Goal: Obtain resource: Download file/media

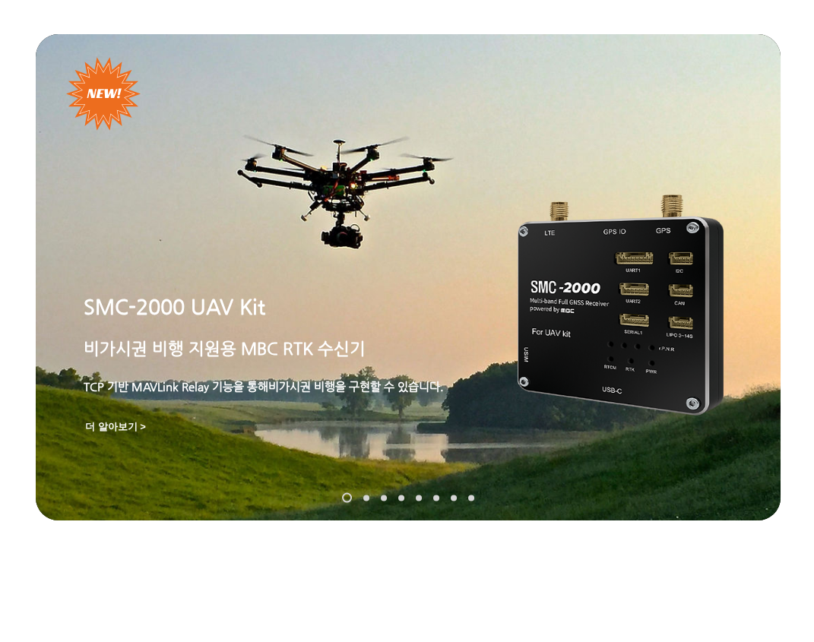
click at [557, 308] on img "슬라이드쇼" at bounding box center [621, 305] width 206 height 221
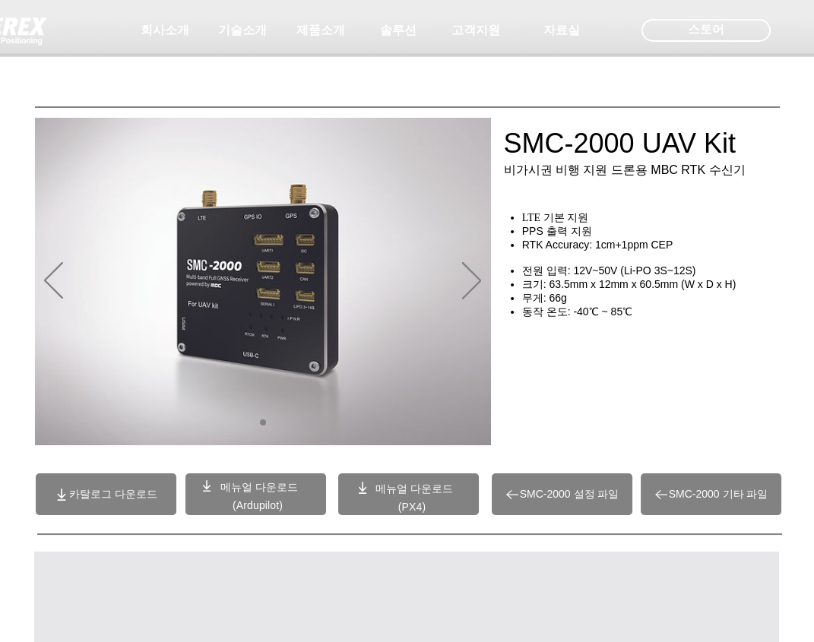
click at [411, 494] on span "메뉴얼 다운로드" at bounding box center [414, 489] width 78 height 12
